Goal: Task Accomplishment & Management: Manage account settings

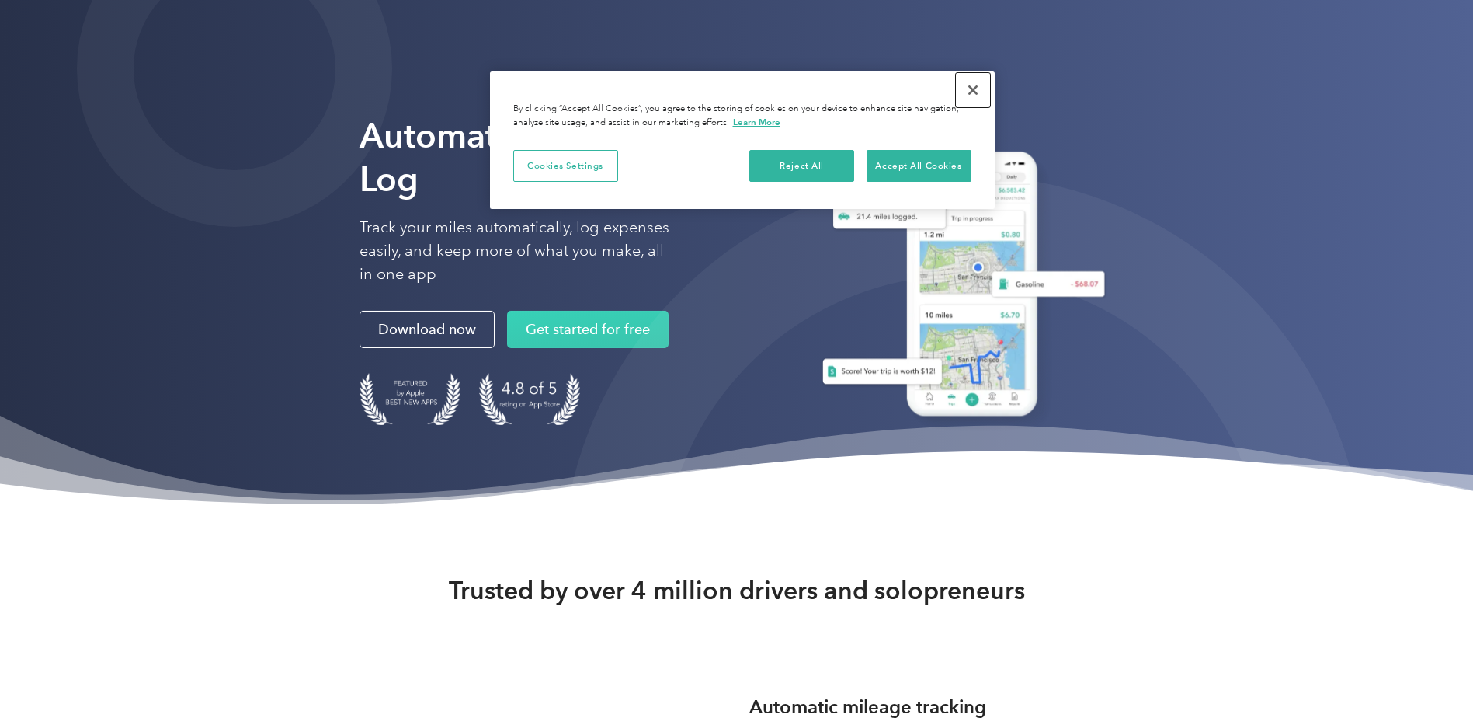
click at [975, 89] on button "Close" at bounding box center [973, 90] width 34 height 34
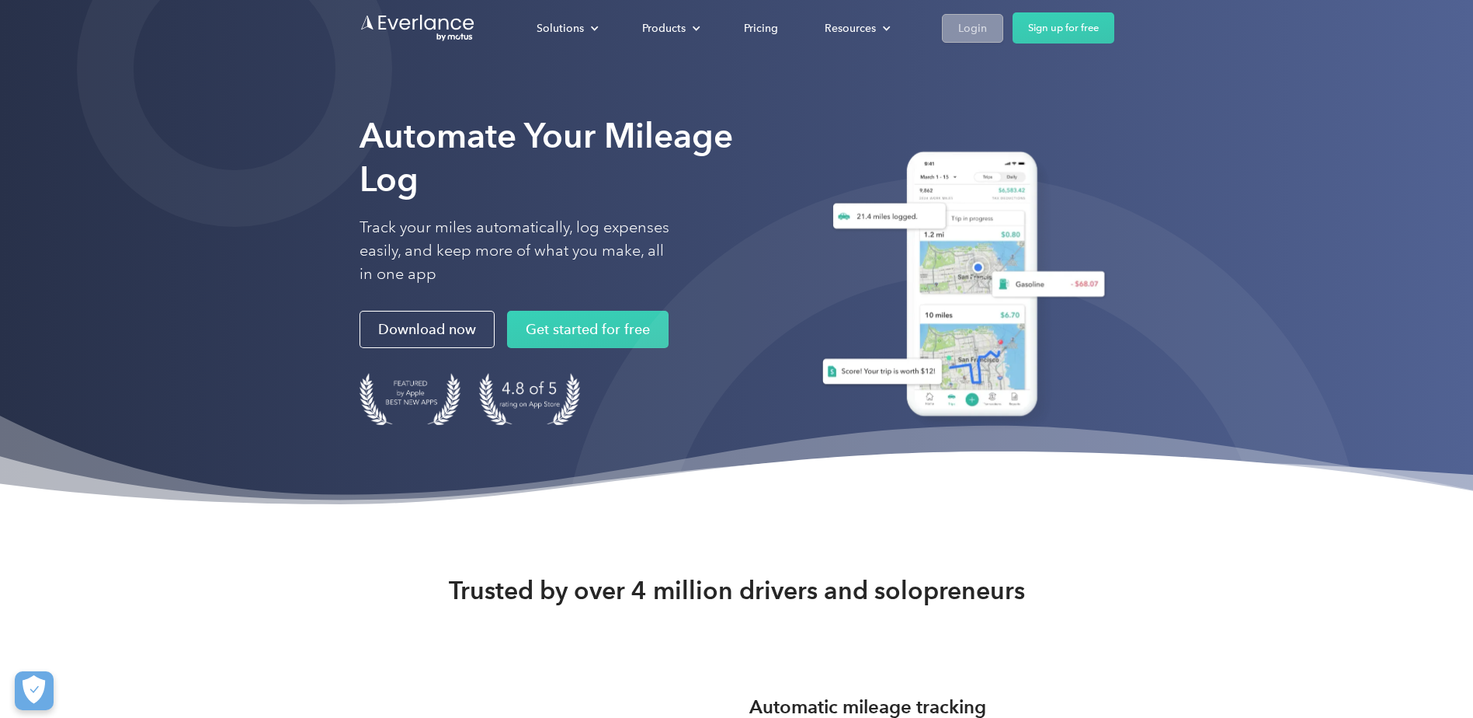
click at [956, 24] on link "Login" at bounding box center [972, 28] width 61 height 29
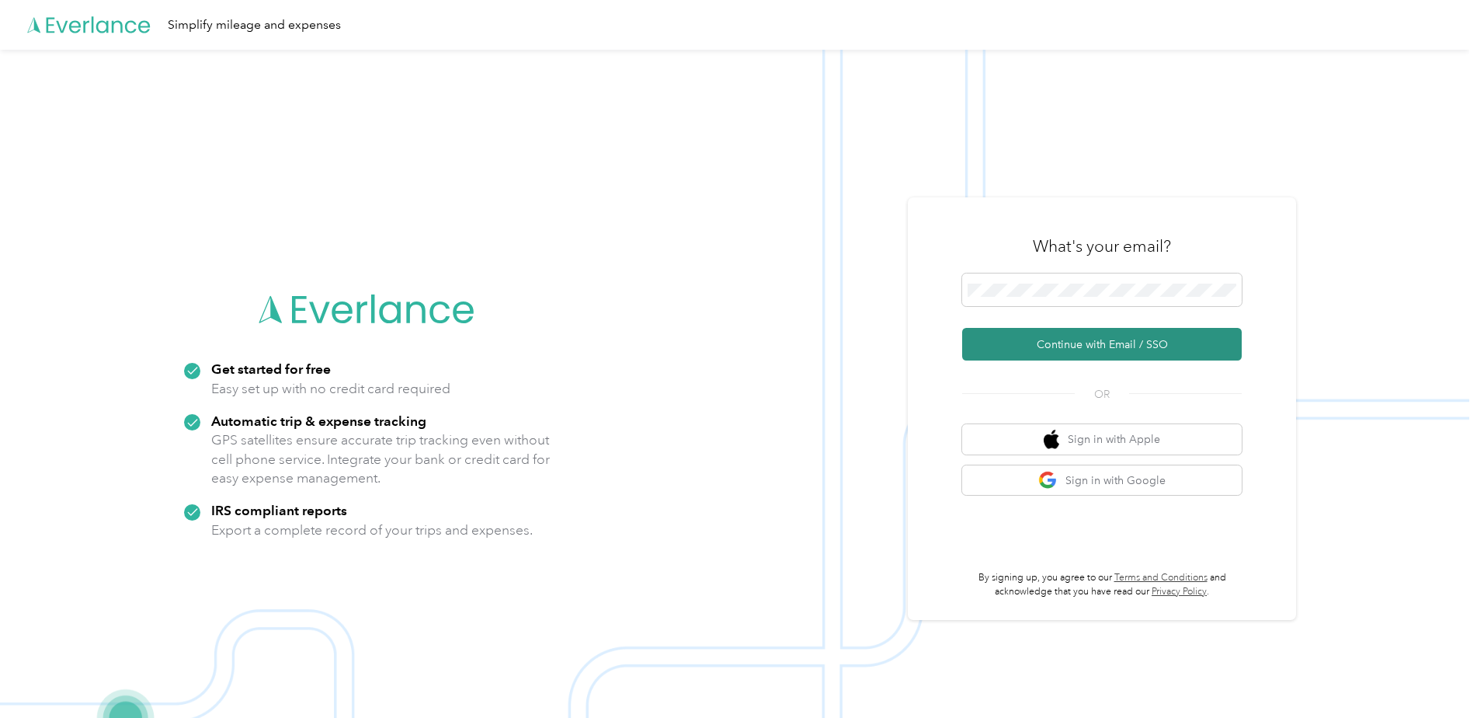
click at [1036, 337] on button "Continue with Email / SSO" at bounding box center [1102, 344] width 280 height 33
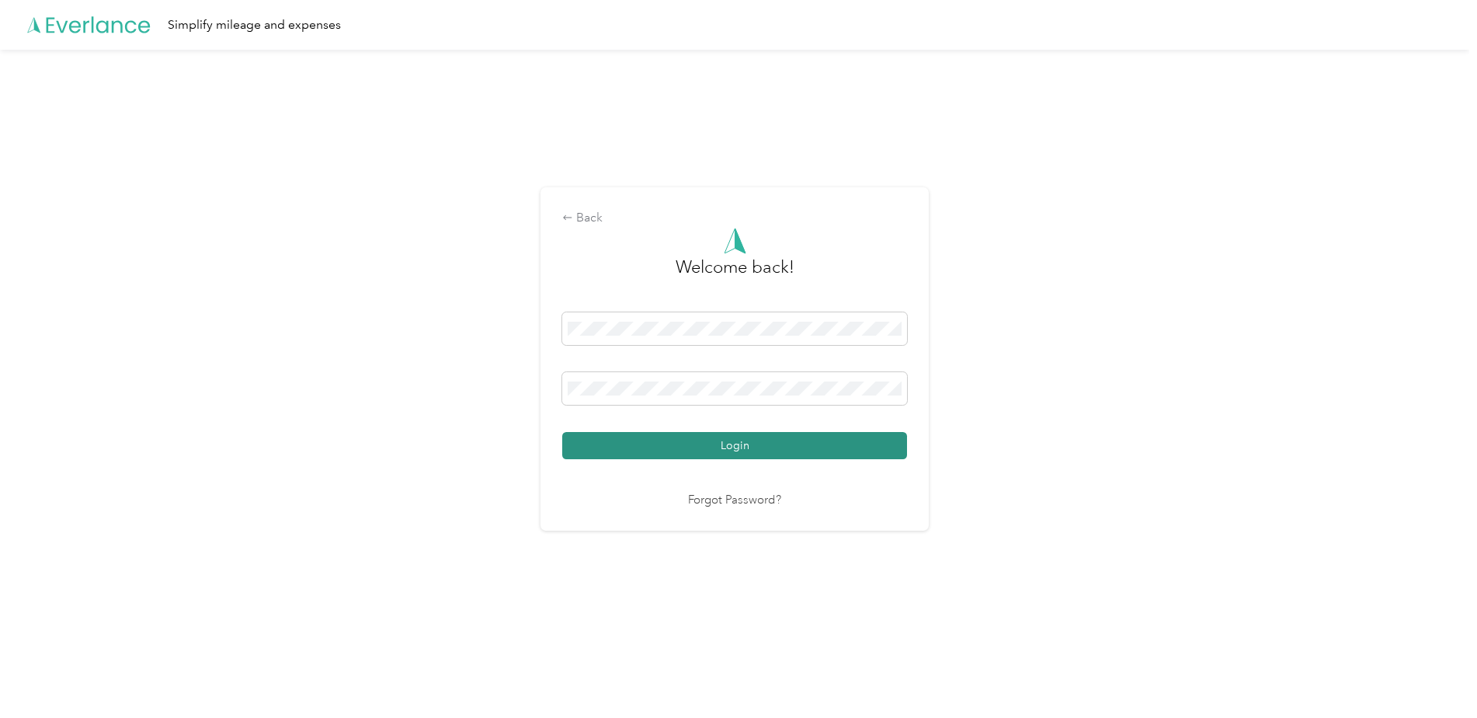
click at [689, 442] on button "Login" at bounding box center [734, 445] width 345 height 27
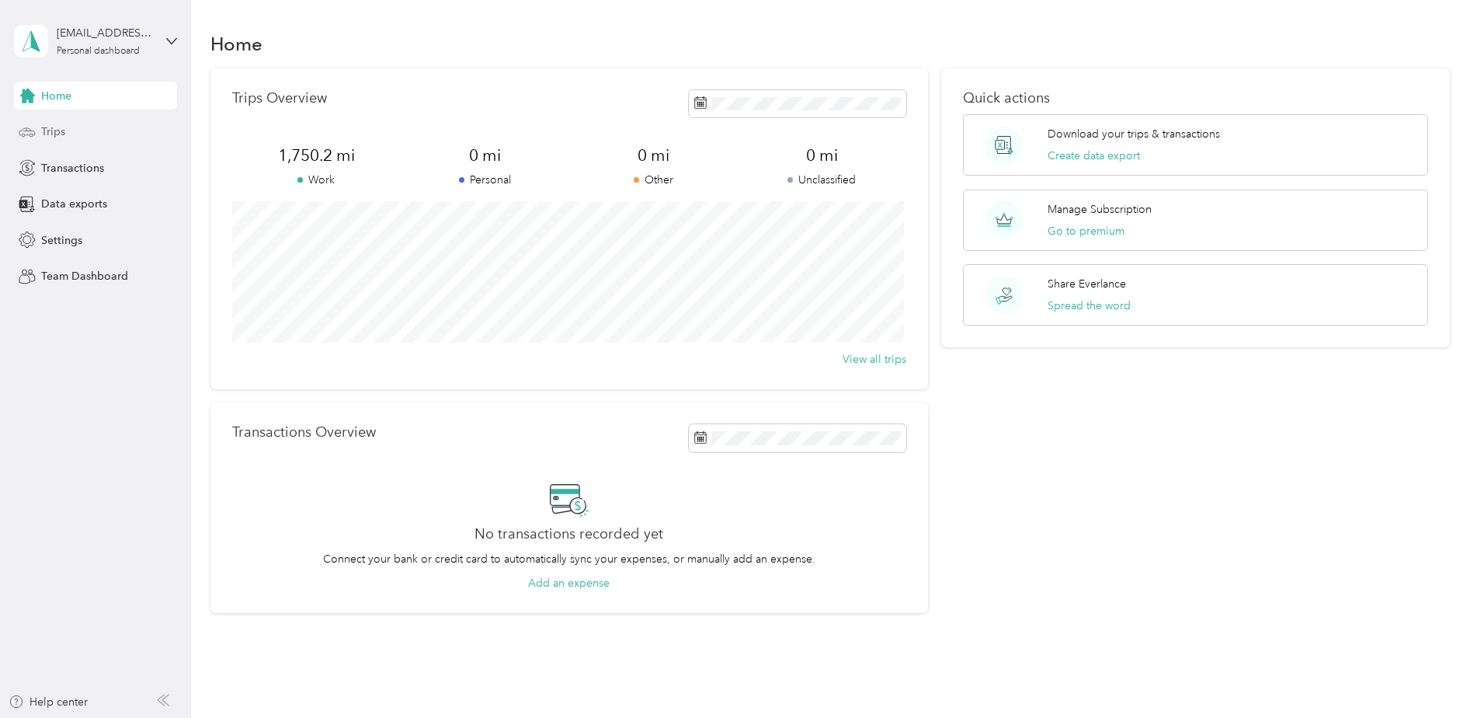
click at [52, 122] on div "Trips" at bounding box center [95, 132] width 163 height 28
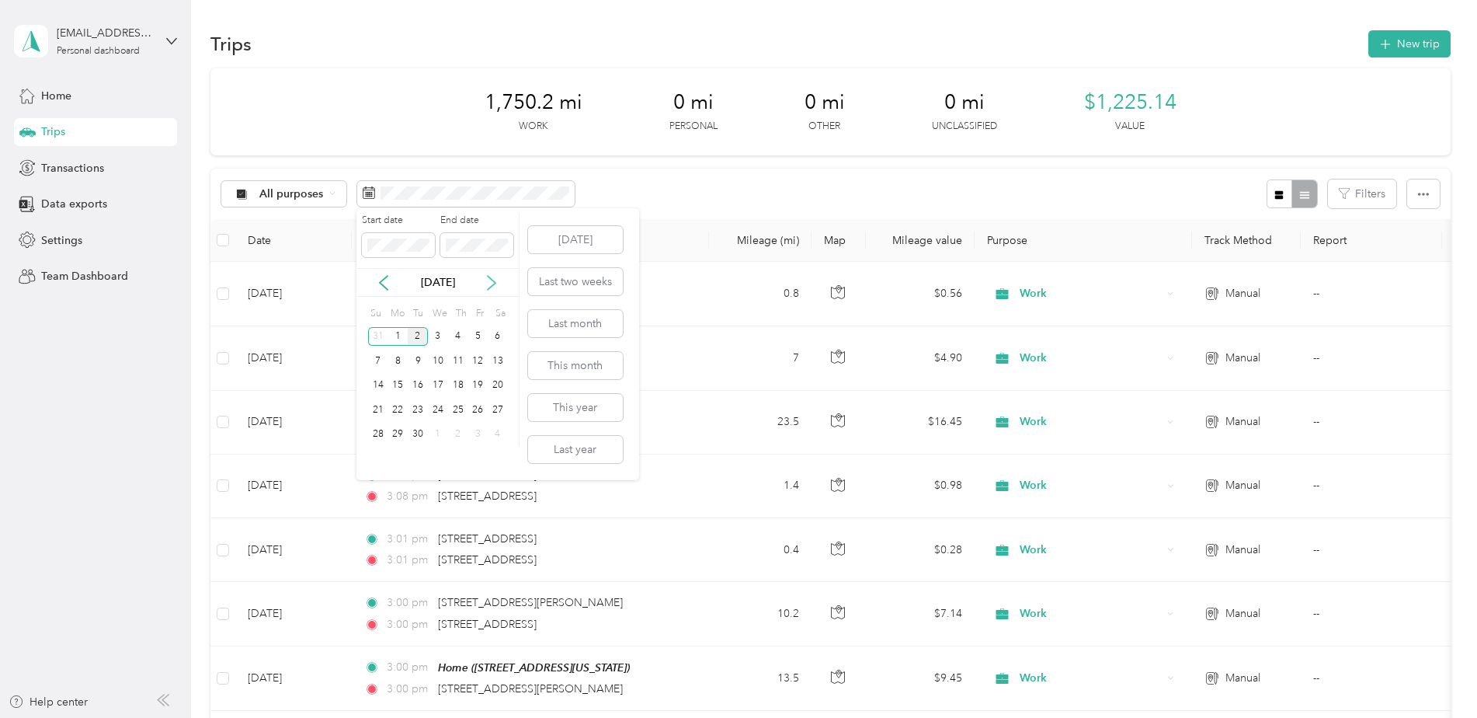
click at [494, 282] on icon at bounding box center [492, 283] width 8 height 14
click at [380, 283] on icon at bounding box center [384, 283] width 8 height 14
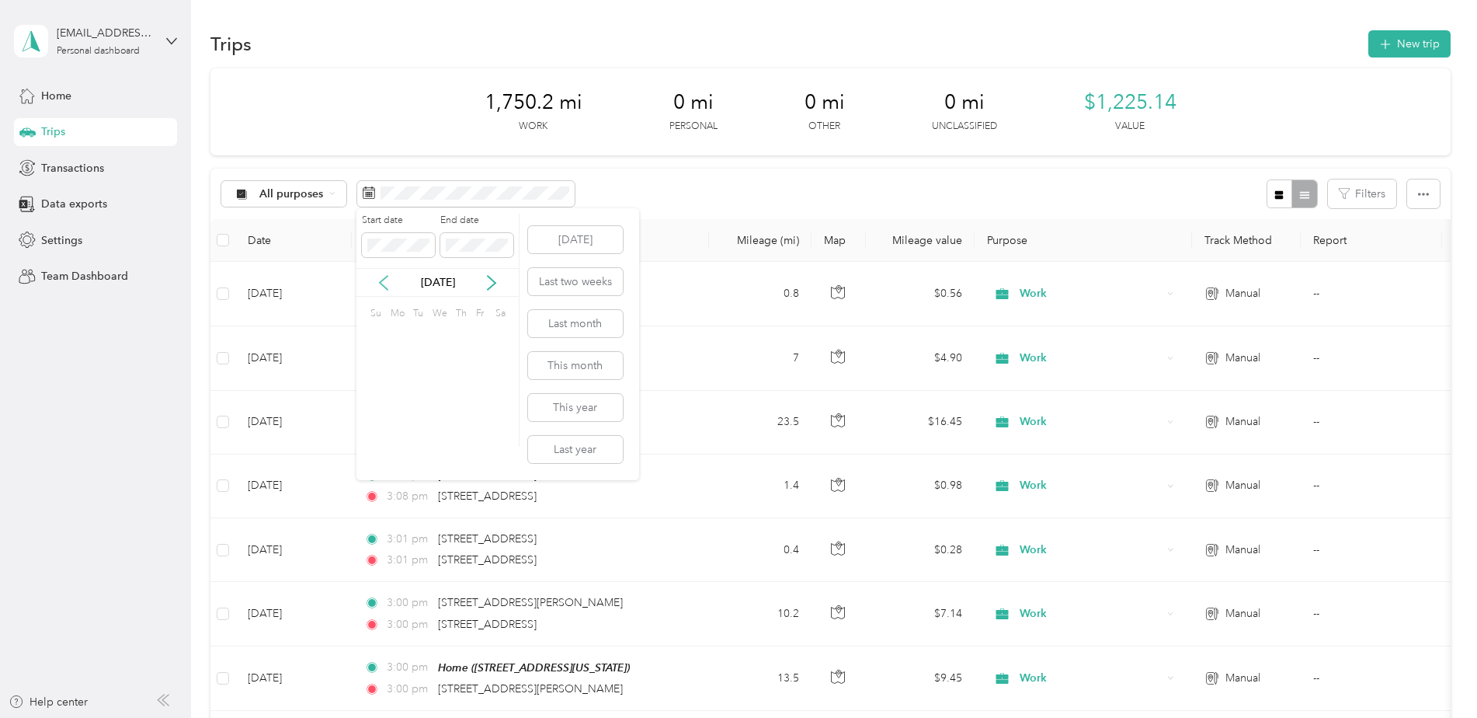
click at [381, 283] on icon at bounding box center [384, 283] width 8 height 14
click at [382, 281] on icon at bounding box center [384, 283] width 8 height 14
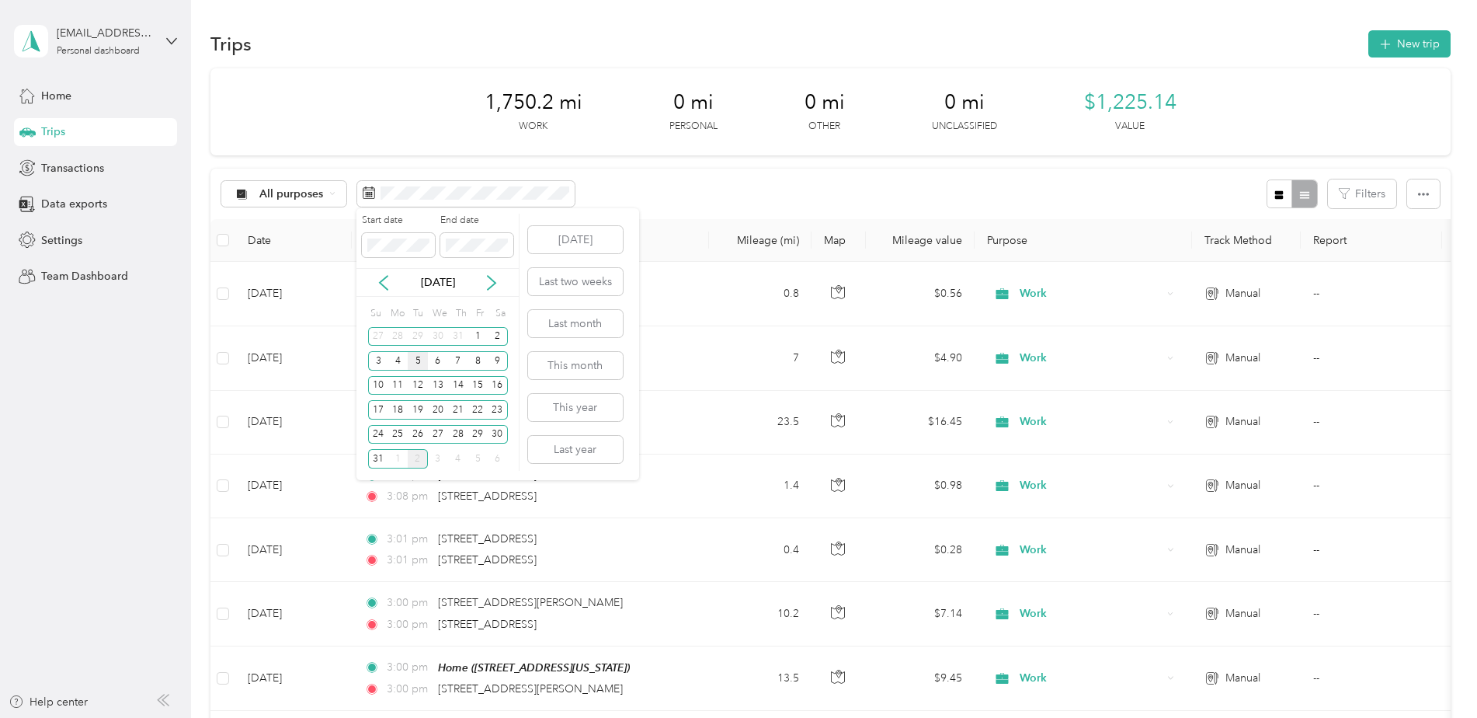
click at [417, 361] on div "5" at bounding box center [418, 360] width 20 height 19
click at [443, 244] on span at bounding box center [476, 245] width 73 height 25
click at [450, 271] on div "[DATE]" at bounding box center [437, 282] width 162 height 29
click at [492, 283] on icon at bounding box center [492, 283] width 16 height 16
click at [478, 332] on div "5" at bounding box center [477, 336] width 20 height 19
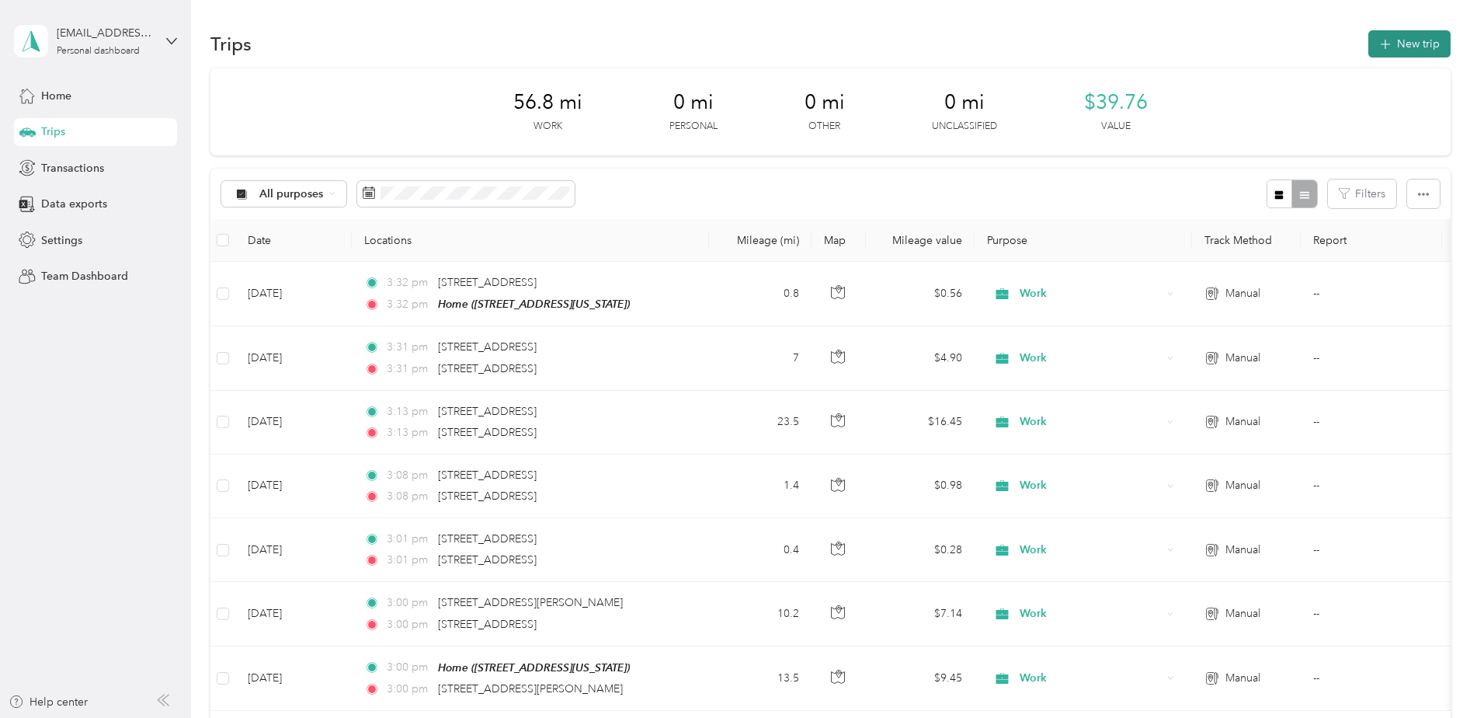
click at [1376, 43] on icon "button" at bounding box center [1385, 45] width 18 height 18
